Goal: Information Seeking & Learning: Check status

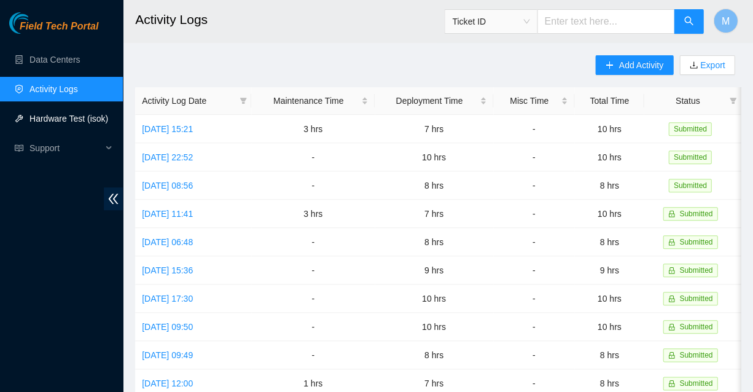
click at [61, 115] on link "Hardware Test (isok)" at bounding box center [68, 119] width 79 height 10
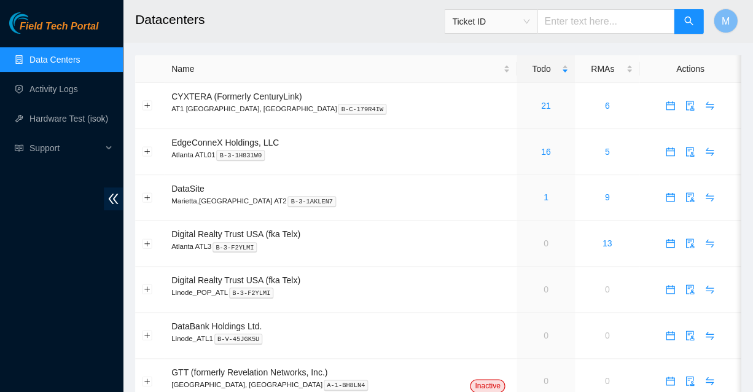
click at [64, 27] on span "Field Tech Portal" at bounding box center [59, 27] width 79 height 12
click at [541, 101] on link "21" at bounding box center [546, 106] width 10 height 10
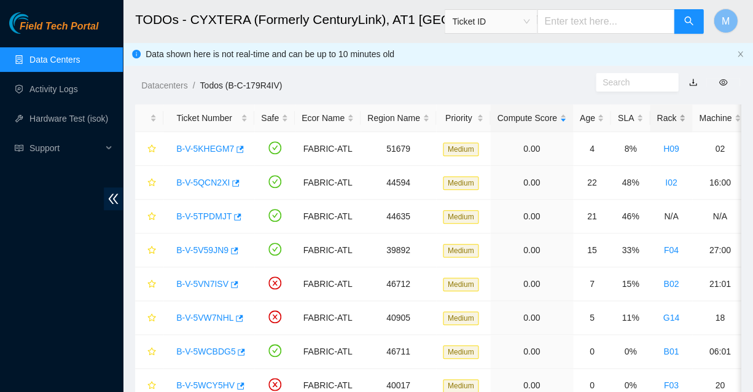
click at [656, 114] on div "Rack" at bounding box center [670, 118] width 29 height 14
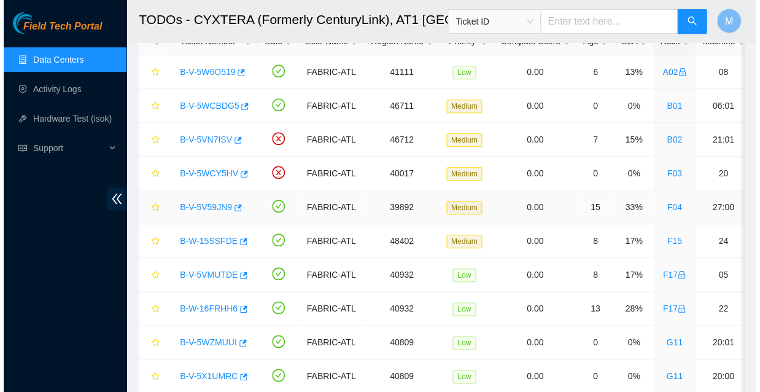
scroll to position [78, 0]
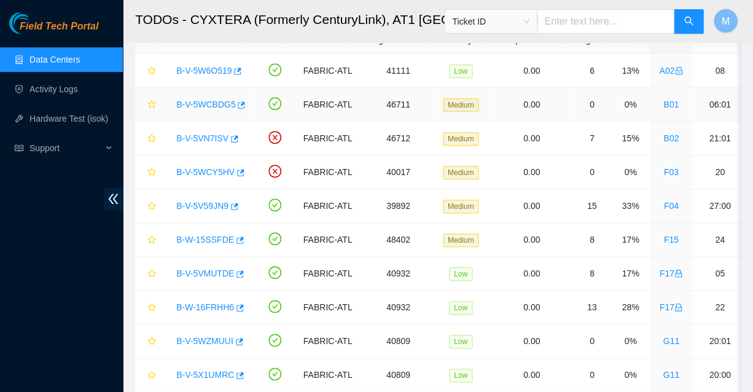
click at [203, 99] on link "B-V-5WCBDG5" at bounding box center [205, 104] width 59 height 10
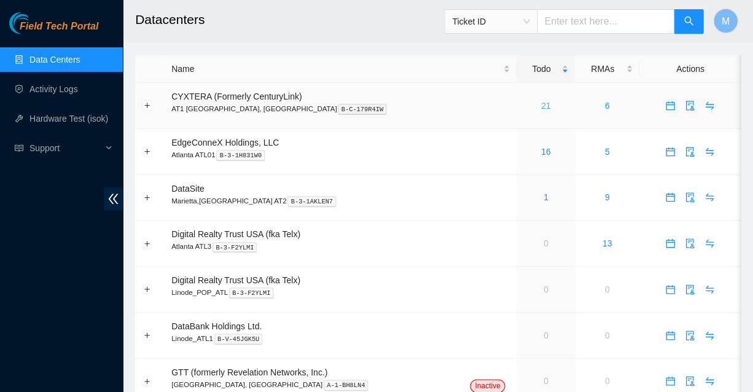
click at [541, 101] on link "21" at bounding box center [546, 106] width 10 height 10
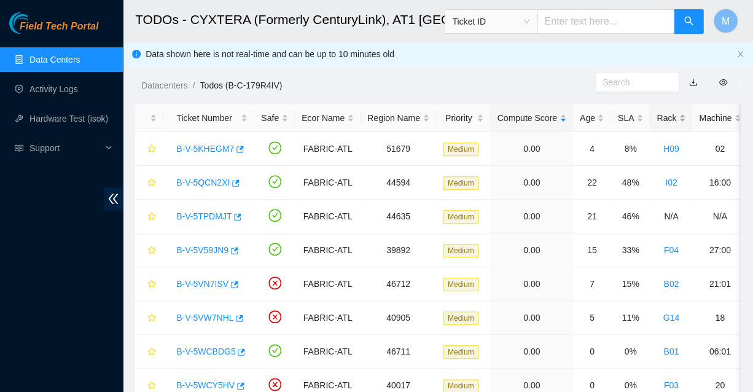
click at [656, 113] on div "Rack" at bounding box center [670, 118] width 29 height 14
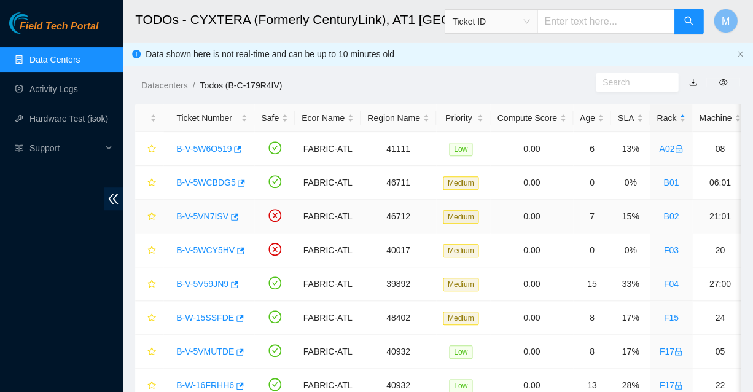
click at [195, 212] on link "B-V-5VN7ISV" at bounding box center [202, 216] width 52 height 10
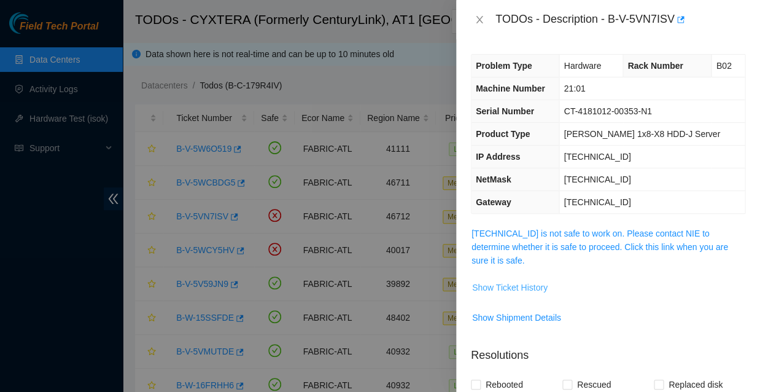
click at [507, 281] on span "Show Ticket History" at bounding box center [510, 288] width 76 height 14
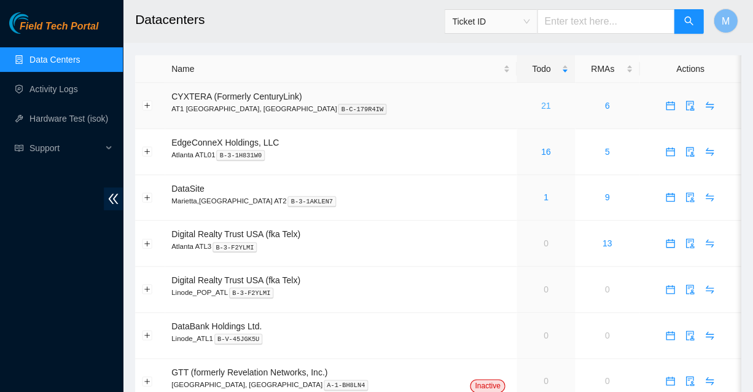
click at [541, 101] on link "21" at bounding box center [546, 106] width 10 height 10
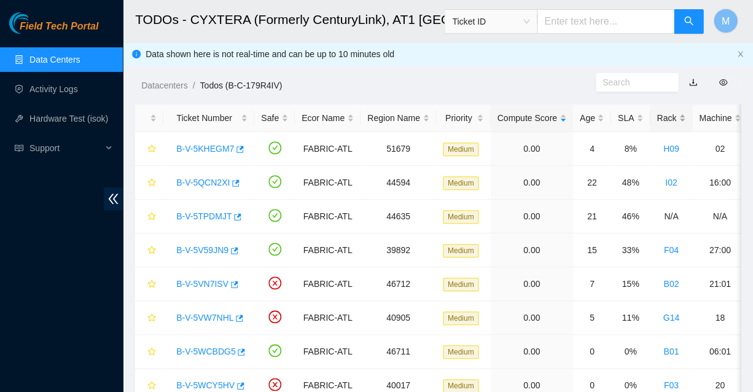
click at [656, 112] on div "Rack" at bounding box center [670, 118] width 29 height 14
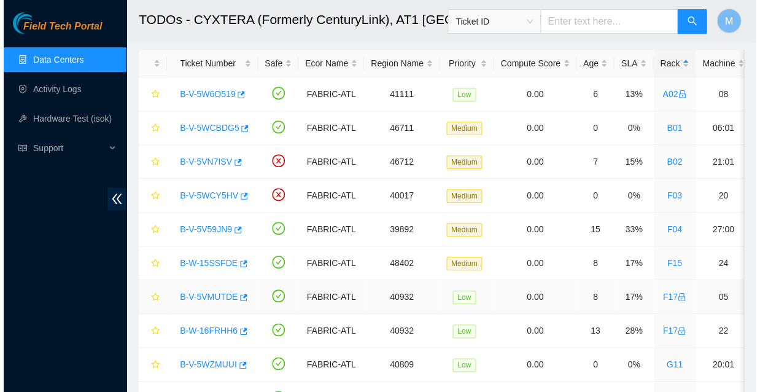
scroll to position [52, 0]
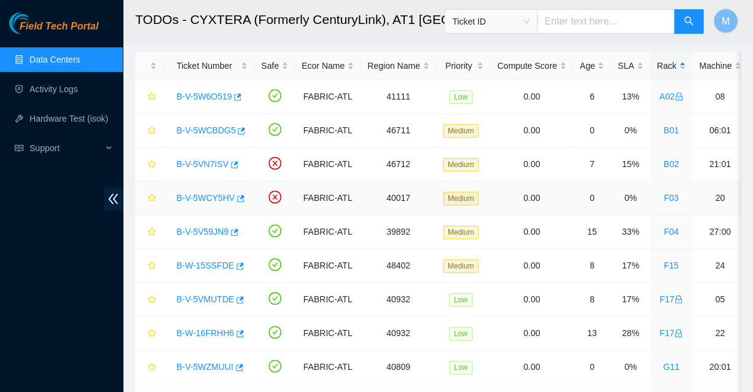
click at [200, 193] on link "B-V-5WCY5HV" at bounding box center [205, 198] width 58 height 10
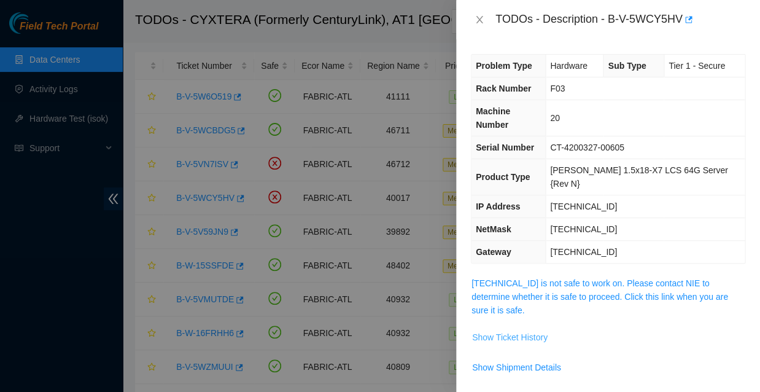
click at [503, 330] on span "Show Ticket History" at bounding box center [510, 337] width 76 height 14
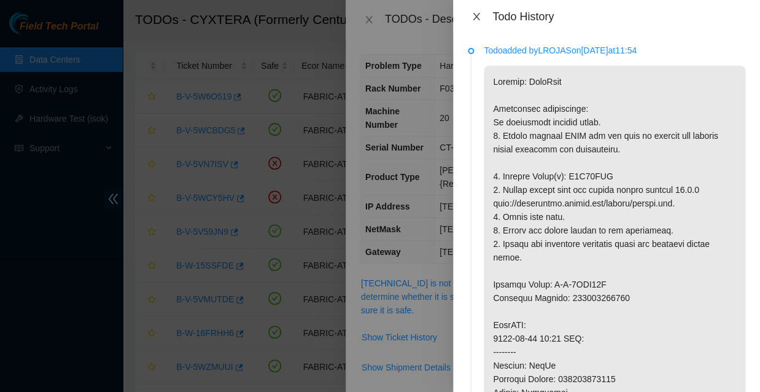
click at [475, 14] on icon "close" at bounding box center [477, 17] width 10 height 10
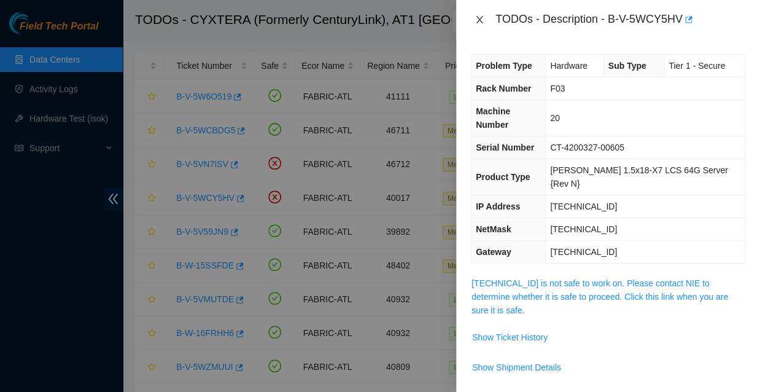
click at [479, 20] on icon "close" at bounding box center [480, 20] width 10 height 10
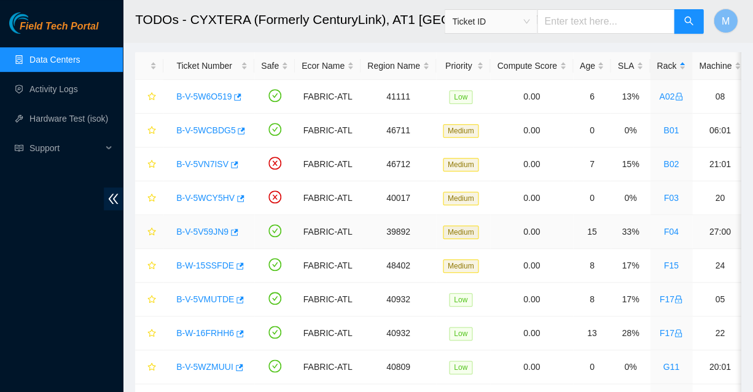
click at [200, 227] on link "B-V-5V59JN9" at bounding box center [202, 232] width 52 height 10
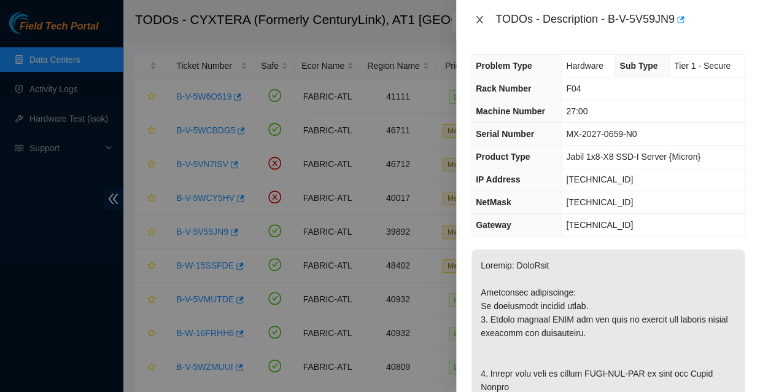
click at [478, 21] on icon "close" at bounding box center [480, 20] width 10 height 10
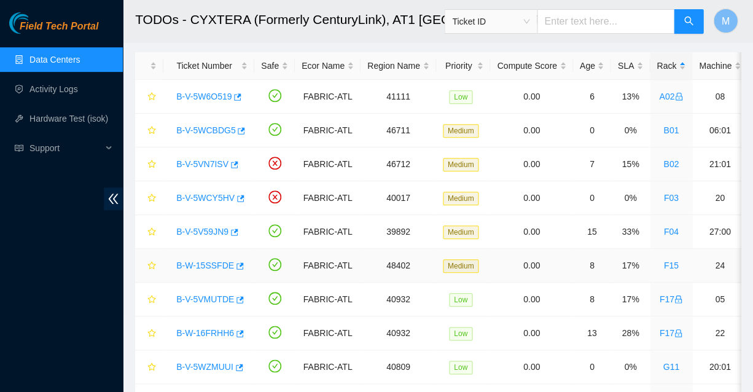
click at [206, 260] on link "B-W-15SSFDE" at bounding box center [205, 265] width 58 height 10
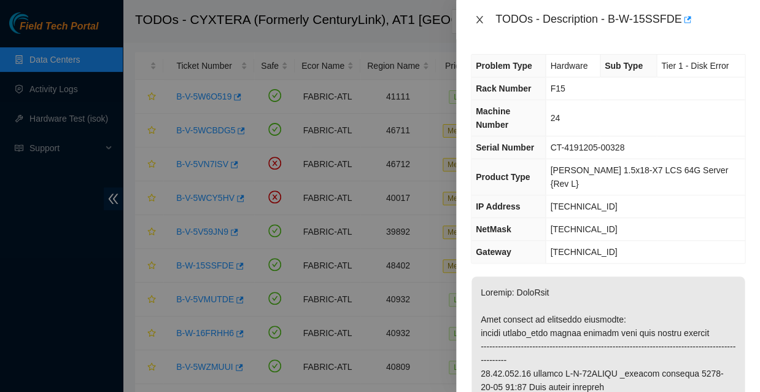
click at [479, 20] on icon "close" at bounding box center [480, 20] width 10 height 10
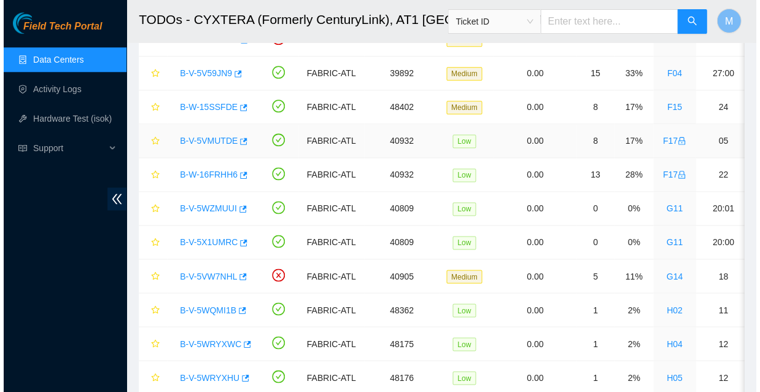
scroll to position [212, 0]
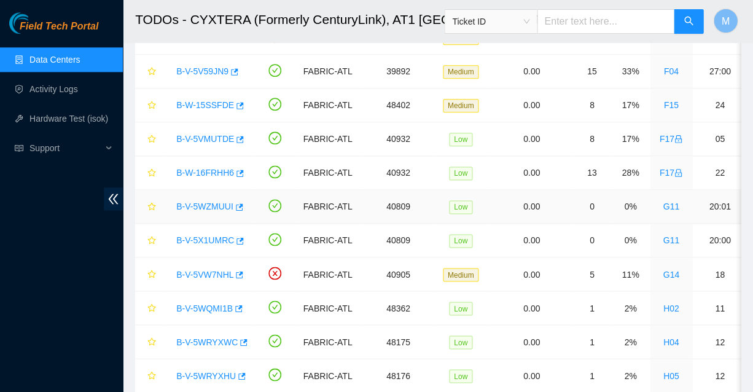
click at [200, 201] on link "B-V-5WZMUUI" at bounding box center [204, 206] width 57 height 10
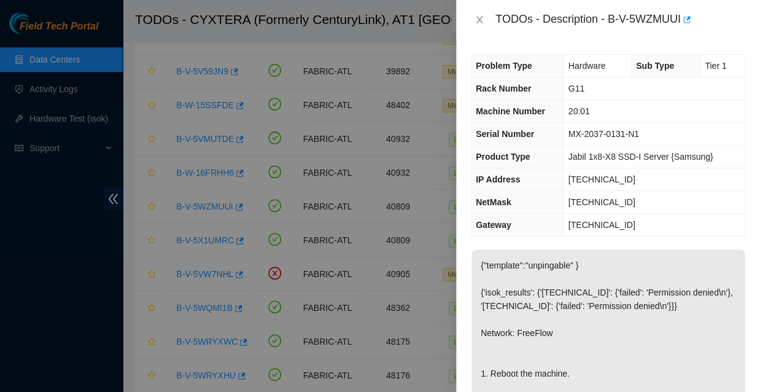
scroll to position [0, 0]
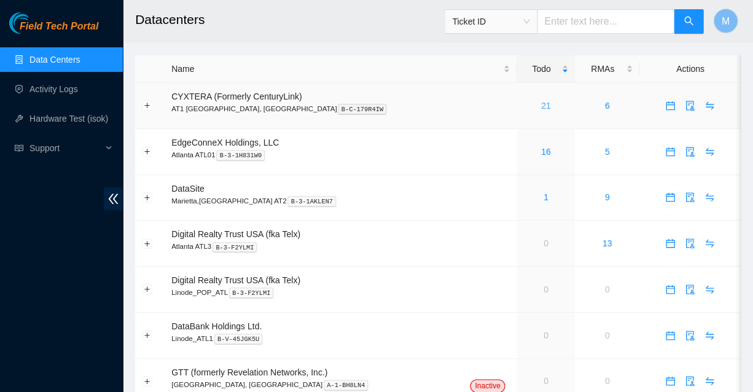
click at [541, 101] on link "21" at bounding box center [546, 106] width 10 height 10
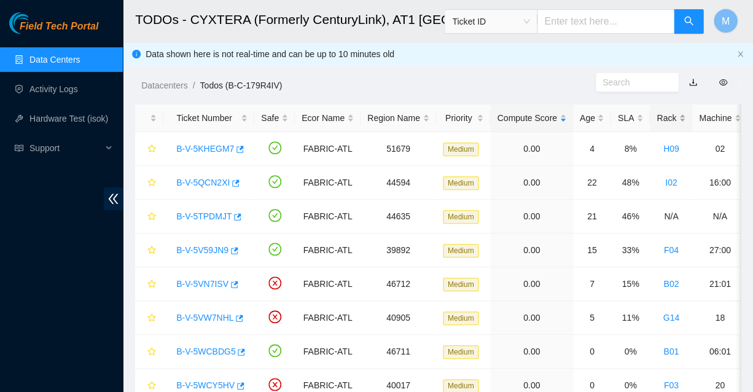
click at [656, 114] on div "Rack" at bounding box center [670, 118] width 29 height 14
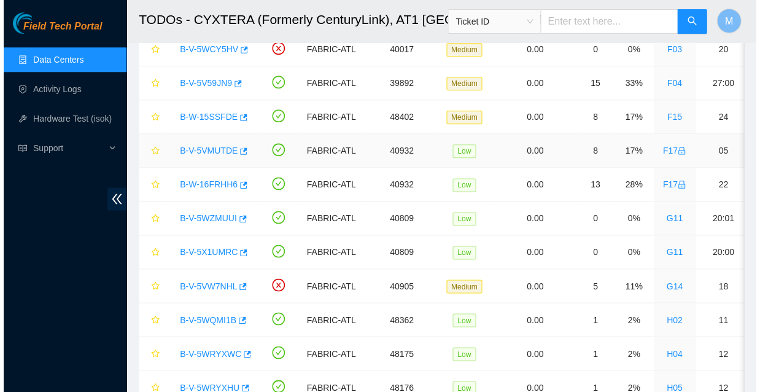
scroll to position [204, 0]
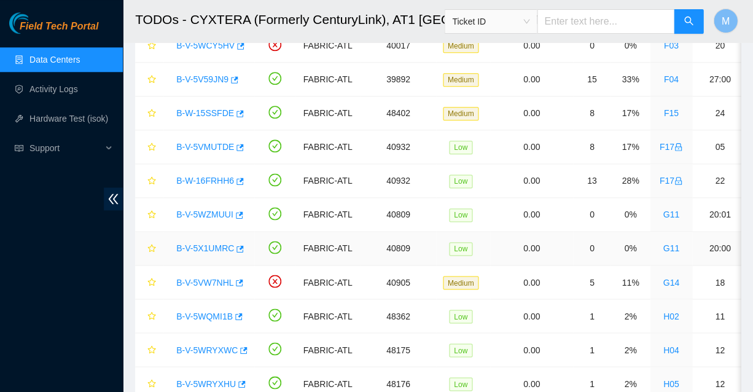
click at [201, 243] on link "B-V-5X1UMRC" at bounding box center [205, 248] width 58 height 10
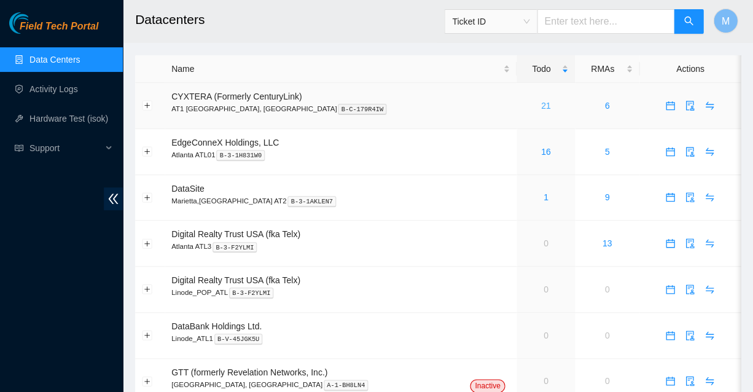
click at [541, 101] on link "21" at bounding box center [546, 106] width 10 height 10
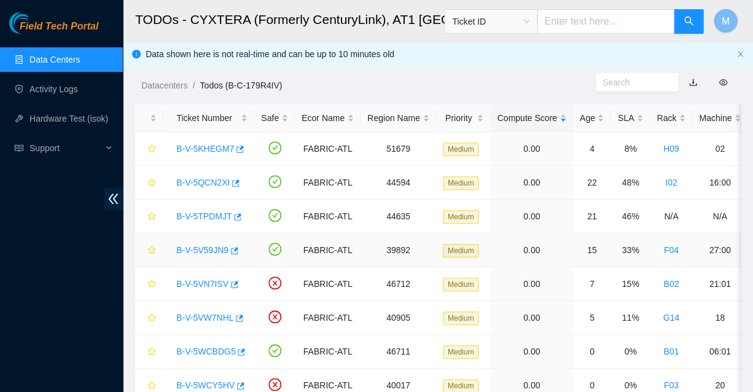
scroll to position [37, 0]
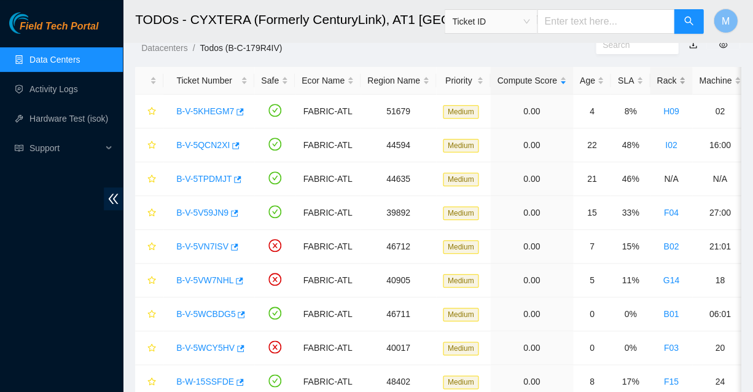
click at [656, 75] on div "Rack" at bounding box center [670, 81] width 29 height 14
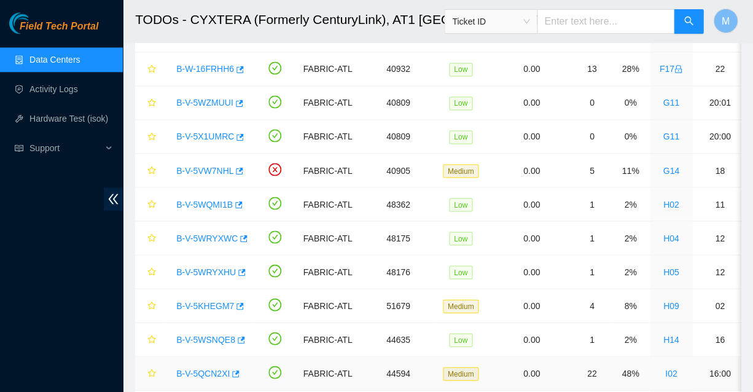
scroll to position [311, 0]
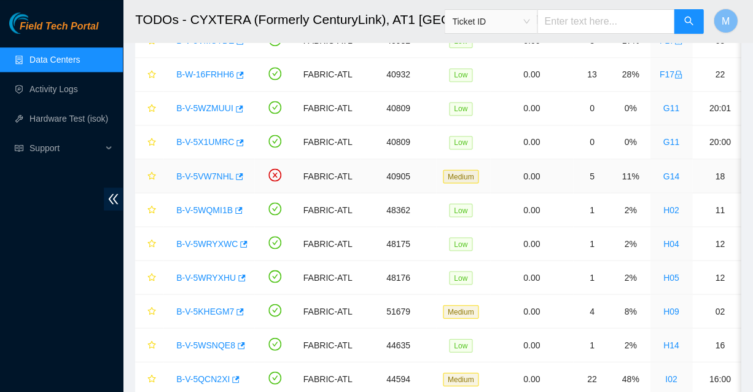
click at [202, 171] on link "B-V-5VW7NHL" at bounding box center [204, 176] width 57 height 10
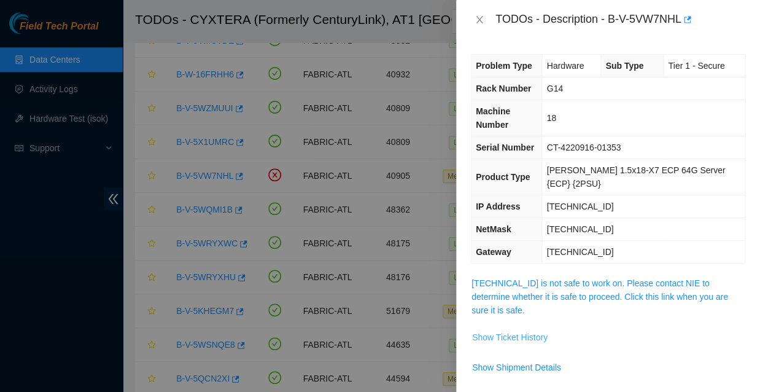
click at [503, 330] on span "Show Ticket History" at bounding box center [510, 337] width 76 height 14
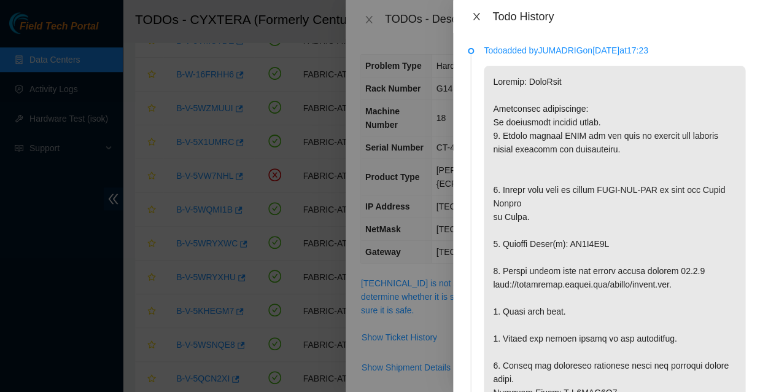
click at [475, 16] on icon "close" at bounding box center [477, 17] width 10 height 10
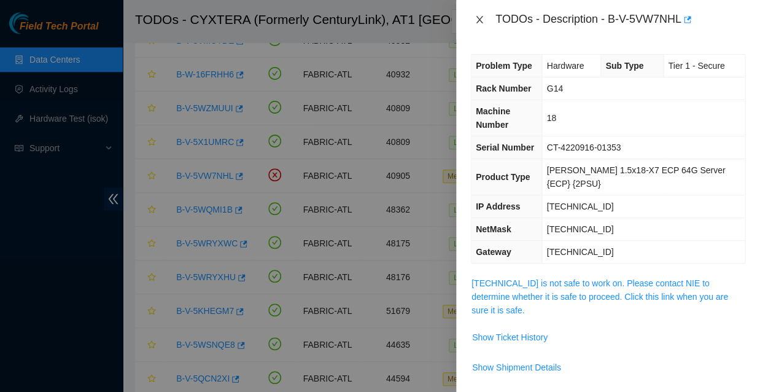
click at [475, 18] on icon "close" at bounding box center [480, 20] width 10 height 10
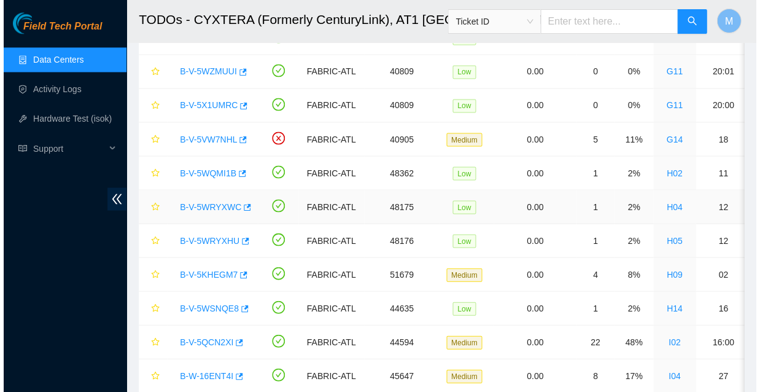
scroll to position [345, 0]
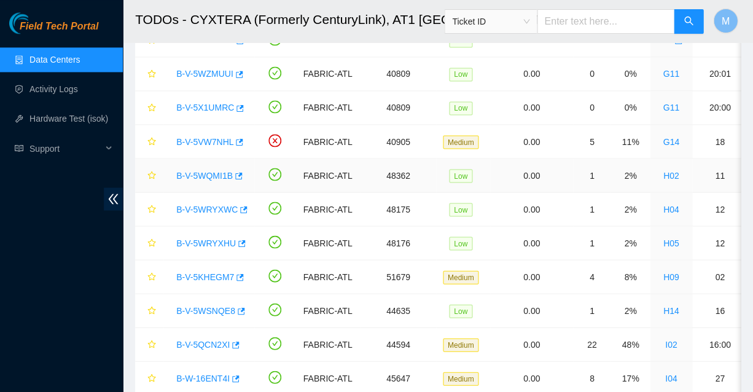
click at [200, 170] on link "B-V-5WQMI1B" at bounding box center [204, 175] width 56 height 10
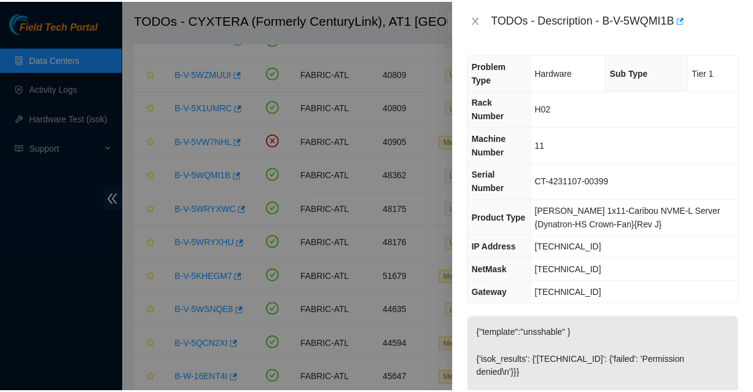
scroll to position [0, 0]
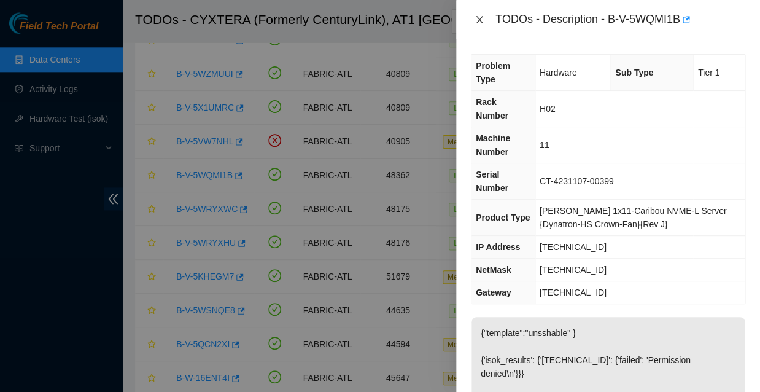
click at [479, 19] on icon "close" at bounding box center [479, 19] width 7 height 7
